Goal: Book appointment/travel/reservation

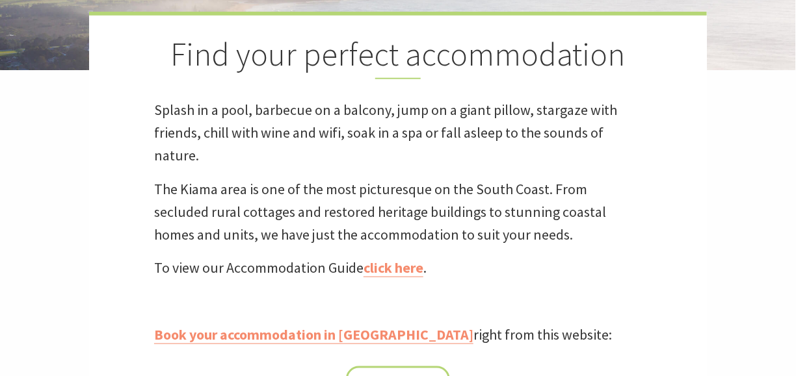
scroll to position [476, 0]
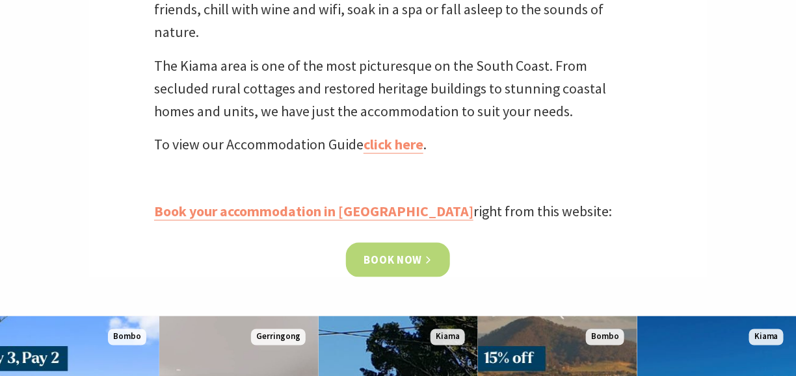
click at [422, 267] on link "Book now" at bounding box center [398, 260] width 105 height 34
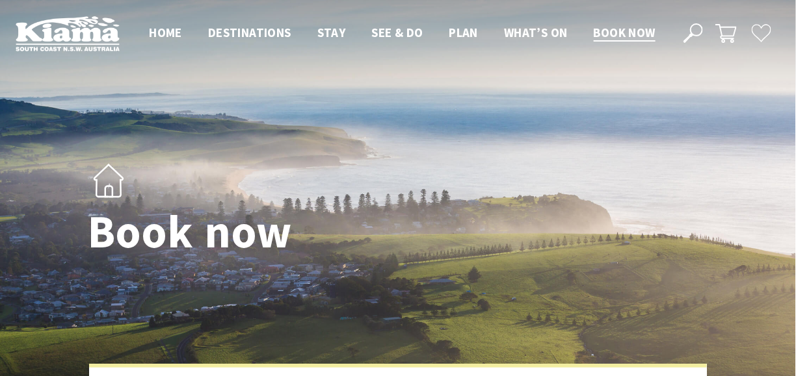
select select "3"
select select "2"
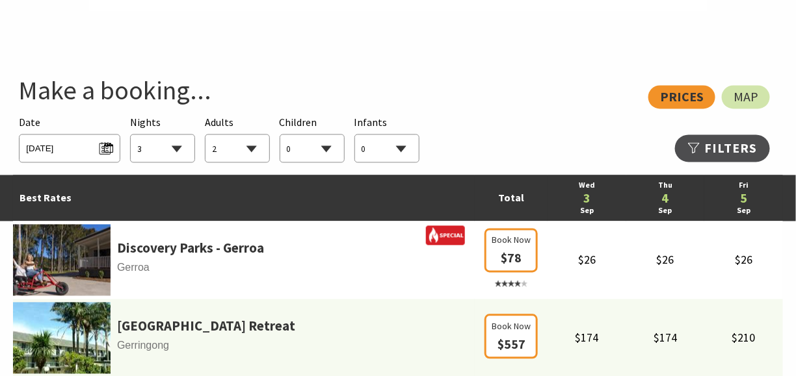
scroll to position [695, 0]
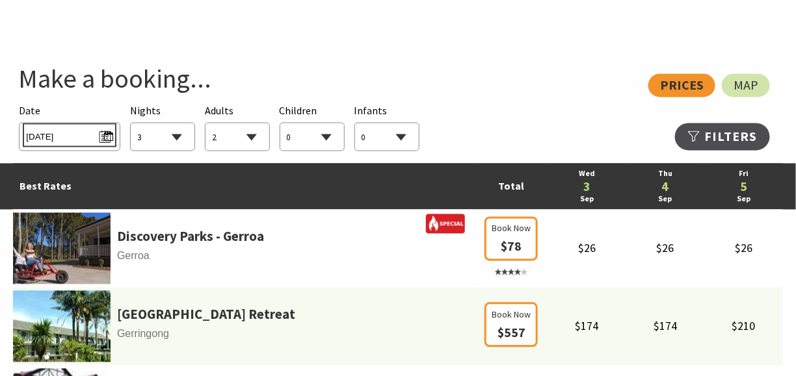
click at [104, 132] on span "Wed 03/09/2025" at bounding box center [69, 136] width 86 height 18
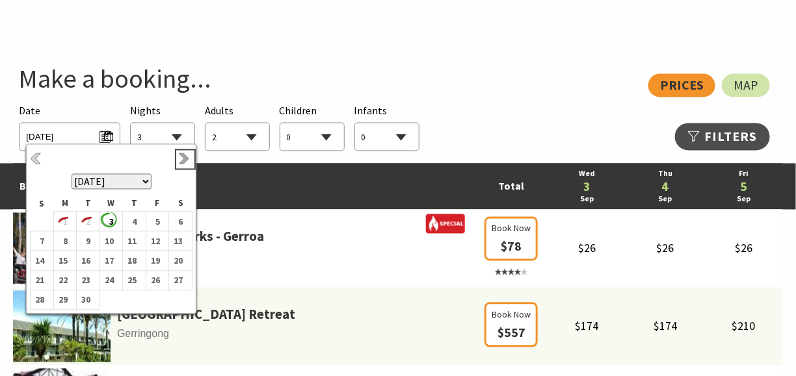
click at [181, 160] on link "Next" at bounding box center [185, 160] width 14 height 14
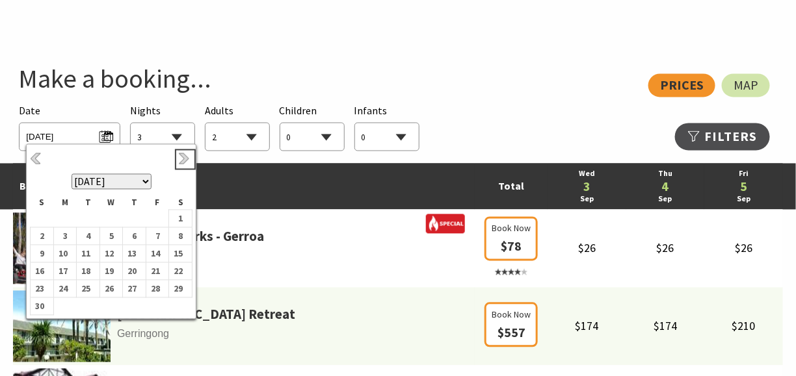
click at [181, 160] on link "Next" at bounding box center [185, 160] width 14 height 14
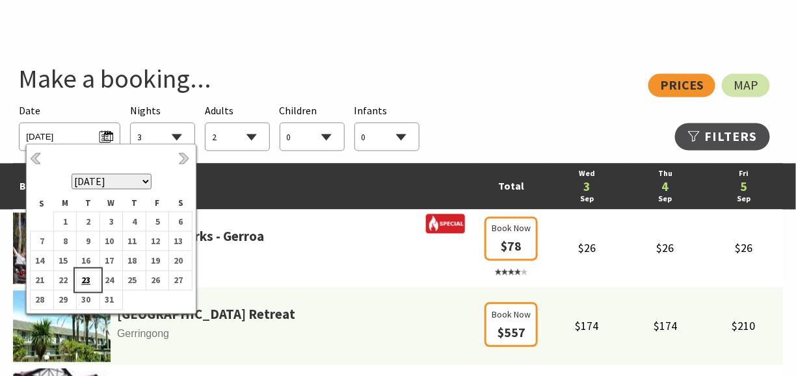
click at [90, 281] on b "23" at bounding box center [85, 280] width 17 height 17
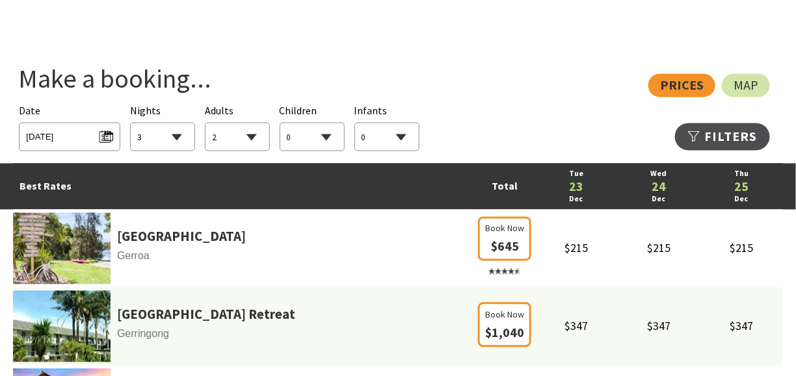
click at [175, 139] on select "1 2 3 4 5 6 7 8 9 10 11 12 13 14 15 16 17 18 19 20 21 22 23 24 25 26 27 28 29 30" at bounding box center [163, 138] width 64 height 29
select select "5"
click at [131, 124] on select "1 2 3 4 5 6 7 8 9 10 11 12 13 14 15 16 17 18 19 20 21 22 23 24 25 26 27 28 29 30" at bounding box center [163, 138] width 64 height 29
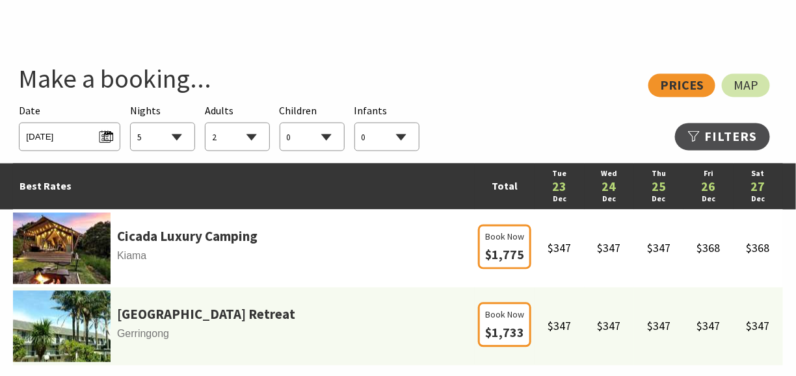
click at [252, 135] on select "0 1 2 3 4 5 6 7 8 9 10 11 12 13 14 15 16 17 18 19 20 21 22 23 24 25 26 27 28 29…" at bounding box center [237, 138] width 64 height 29
select select "1"
click at [205, 124] on select "0 1 2 3 4 5 6 7 8 9 10 11 12 13 14 15 16 17 18 19 20 21 22 23 24 25 26 27 28 29…" at bounding box center [237, 138] width 64 height 29
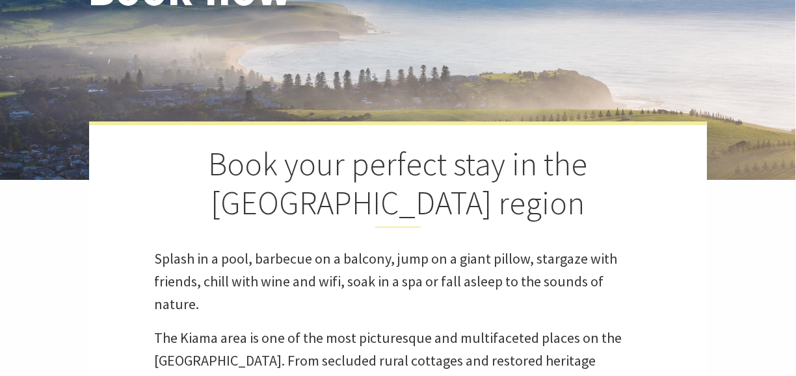
scroll to position [0, 0]
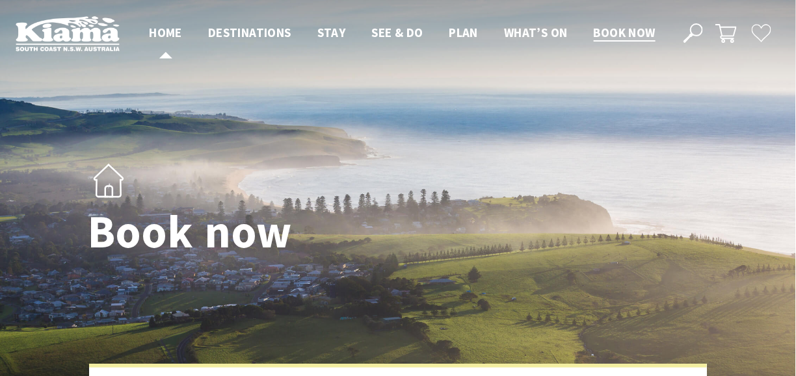
click at [163, 31] on span "Home" at bounding box center [165, 33] width 33 height 16
